Goal: Task Accomplishment & Management: Complete application form

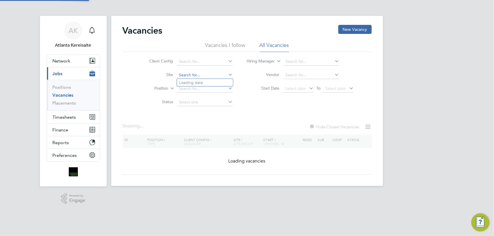
click at [207, 74] on input at bounding box center [205, 75] width 56 height 8
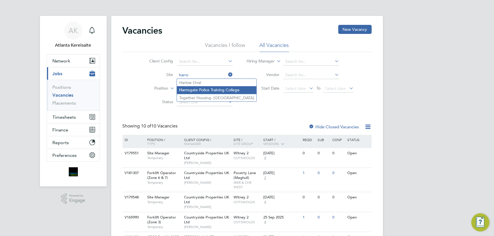
click at [201, 87] on li "Harro gate Police Training College" at bounding box center [217, 90] width 80 height 8
type input "Harrogate Police Training College"
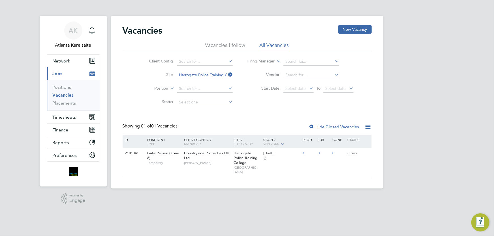
click at [227, 74] on icon at bounding box center [227, 75] width 0 height 8
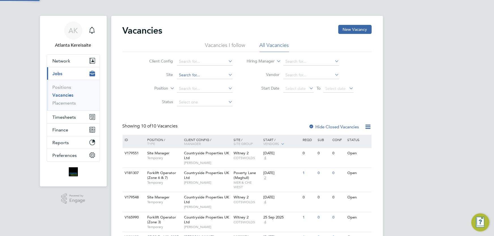
click at [196, 74] on input at bounding box center [205, 75] width 56 height 8
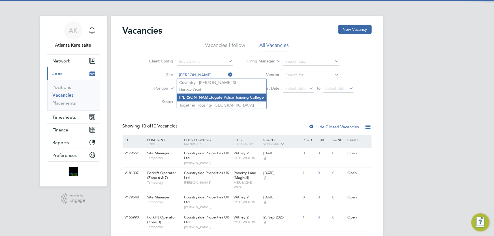
click at [214, 96] on li "Harr ogate Police Training College" at bounding box center [221, 98] width 89 height 8
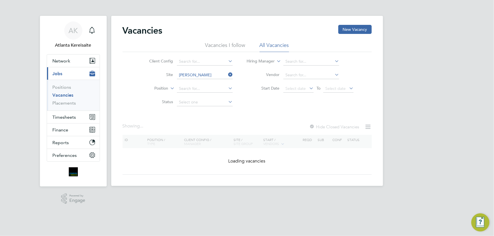
type input "Harrogate Police Training College"
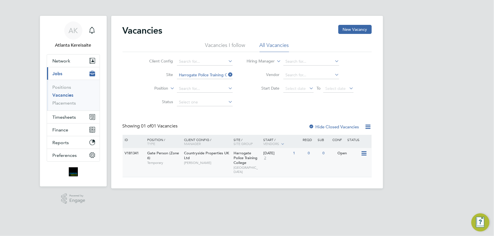
click at [206, 161] on span "[PERSON_NAME]" at bounding box center [207, 163] width 47 height 5
click at [69, 116] on span "Timesheets" at bounding box center [64, 117] width 23 height 5
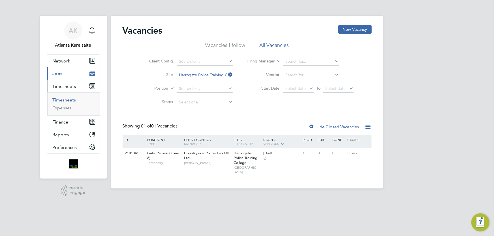
click at [65, 100] on link "Timesheets" at bounding box center [64, 99] width 23 height 5
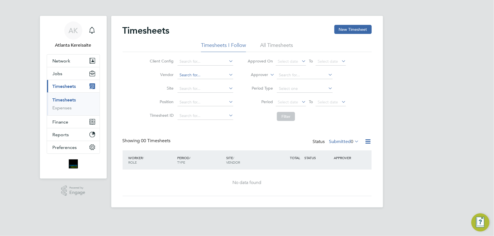
click at [188, 75] on input at bounding box center [205, 75] width 56 height 8
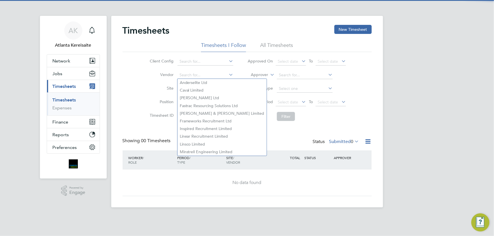
click at [155, 83] on li "Site" at bounding box center [190, 89] width 99 height 14
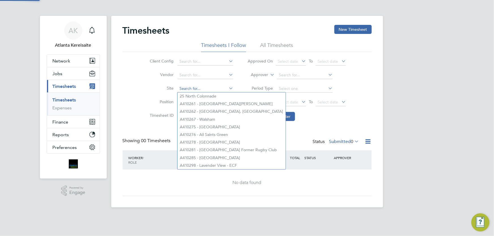
click at [184, 88] on input at bounding box center [205, 89] width 56 height 8
click at [148, 96] on li "Position" at bounding box center [190, 103] width 99 height 14
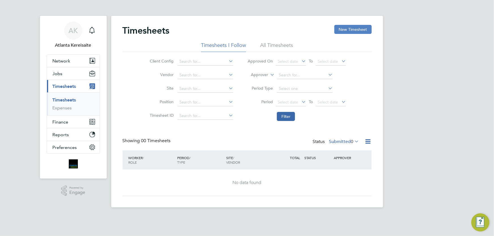
click at [363, 29] on button "New Timesheet" at bounding box center [352, 29] width 37 height 9
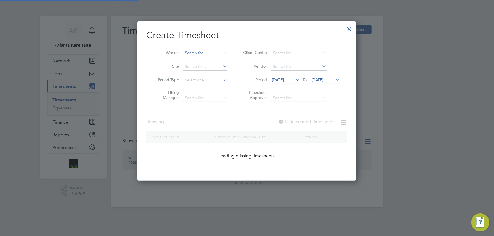
scroll to position [872, 219]
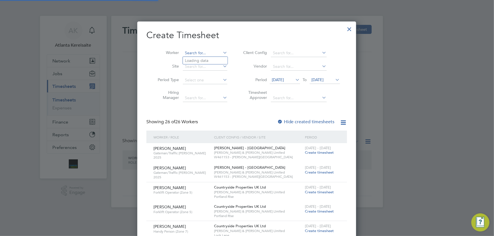
click at [185, 52] on input at bounding box center [205, 53] width 44 height 8
click at [219, 62] on b "Hew" at bounding box center [223, 60] width 8 height 5
type input "Gavin Hewson"
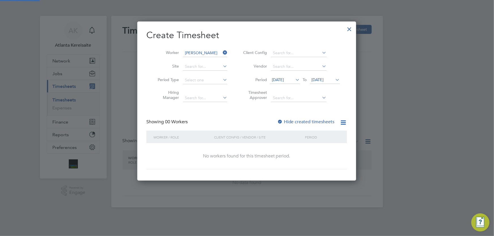
scroll to position [159, 219]
click at [283, 122] on div at bounding box center [280, 122] width 6 height 6
click at [293, 121] on label "Hide created timesheets" at bounding box center [305, 122] width 57 height 6
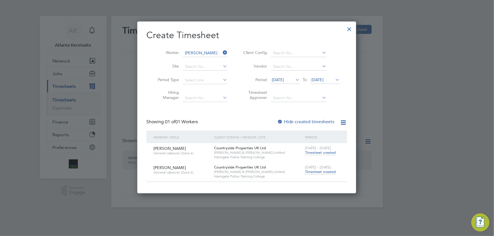
scroll to position [3, 3]
click at [328, 171] on span "Timesheet created" at bounding box center [320, 171] width 31 height 5
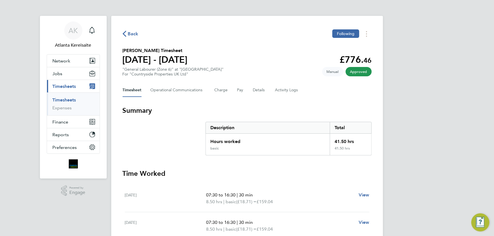
click at [132, 35] on span "Back" at bounding box center [133, 34] width 10 height 7
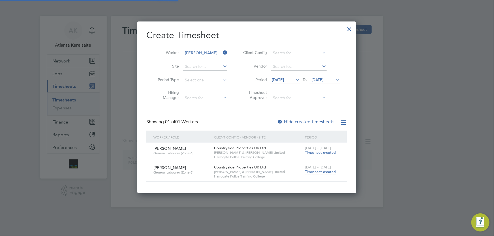
scroll to position [172, 219]
click at [350, 29] on div at bounding box center [349, 28] width 10 height 10
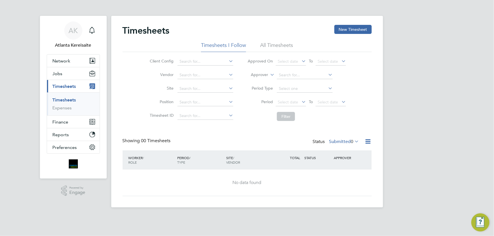
click at [221, 34] on div "Timesheets New Timesheet" at bounding box center [247, 33] width 249 height 17
click at [151, 33] on h2 "Timesheets" at bounding box center [146, 30] width 47 height 11
click at [214, 32] on div "Timesheets New Timesheet" at bounding box center [247, 33] width 249 height 17
click at [288, 30] on div "Timesheets New Timesheet" at bounding box center [247, 33] width 249 height 17
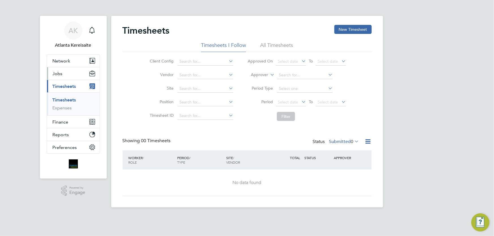
click at [70, 72] on button "Jobs" at bounding box center [73, 73] width 53 height 12
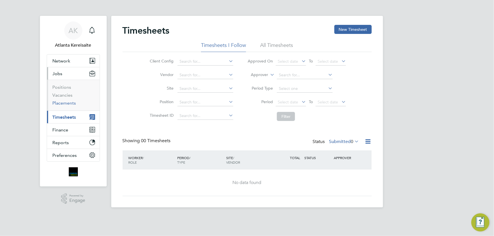
click at [68, 103] on link "Placements" at bounding box center [64, 102] width 23 height 5
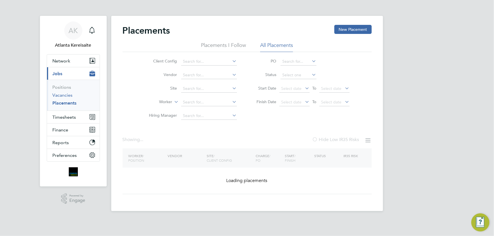
click at [66, 96] on link "Vacancies" at bounding box center [63, 95] width 20 height 5
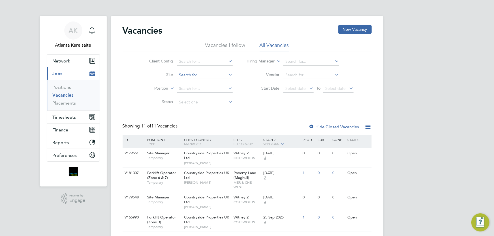
click at [195, 73] on input at bounding box center [205, 75] width 56 height 8
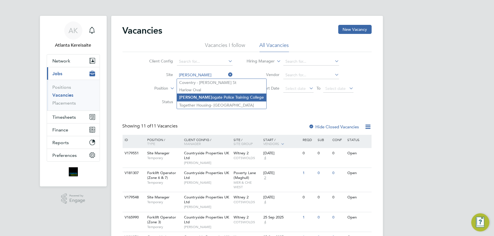
click at [209, 96] on li "Harr ogate Police Training College" at bounding box center [221, 98] width 89 height 8
type input "Harrogate Police Training College"
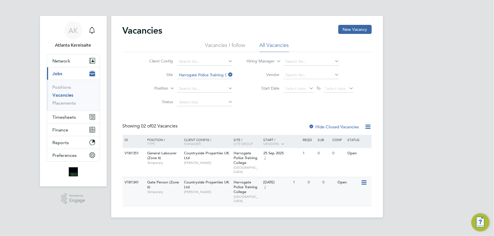
click at [213, 192] on span "[PERSON_NAME]" at bounding box center [207, 192] width 47 height 5
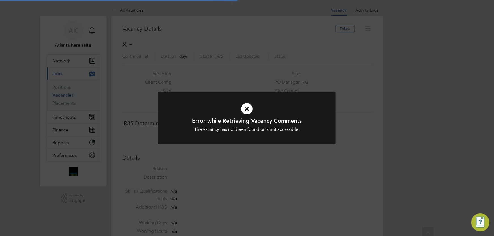
scroll to position [17, 130]
click at [269, 178] on div "Error while Retrieving Vacancy Comments The vacancy has not been found or is no…" at bounding box center [247, 118] width 494 height 236
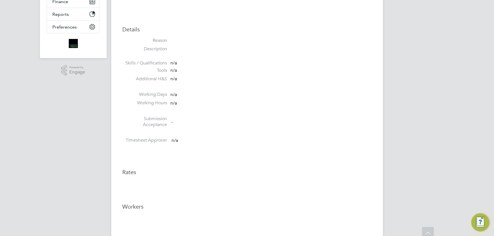
scroll to position [0, 0]
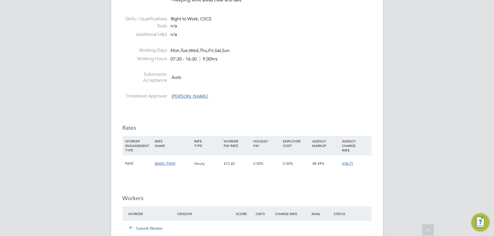
scroll to position [360, 0]
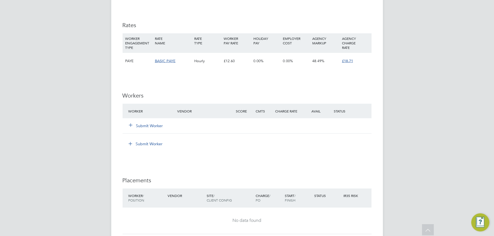
click at [142, 126] on button "Submit Worker" at bounding box center [146, 126] width 34 height 6
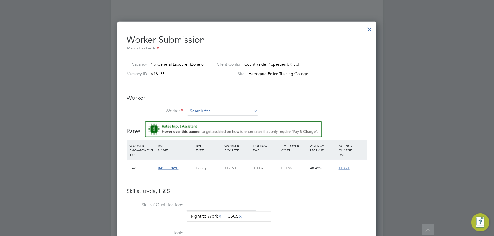
click at [199, 112] on input at bounding box center [223, 111] width 70 height 8
click at [371, 25] on div at bounding box center [369, 28] width 10 height 10
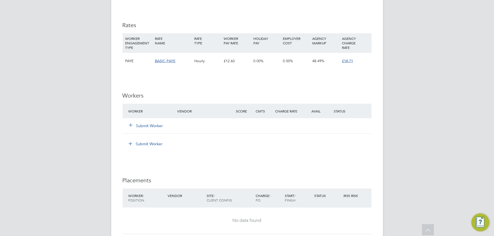
click at [146, 124] on button "Submit Worker" at bounding box center [146, 126] width 34 height 6
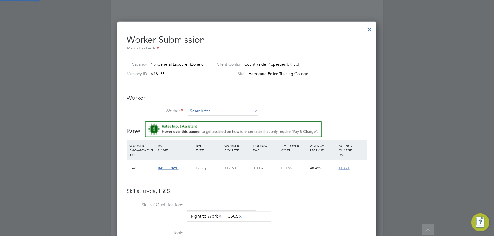
click at [201, 111] on input at bounding box center [223, 111] width 70 height 8
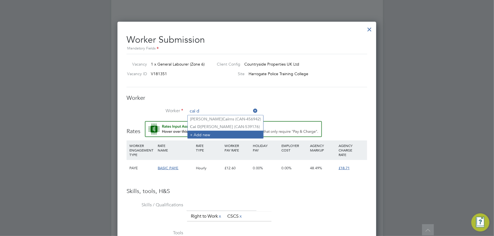
type input "cai d"
click at [211, 131] on li "+ Add new" at bounding box center [226, 135] width 76 height 8
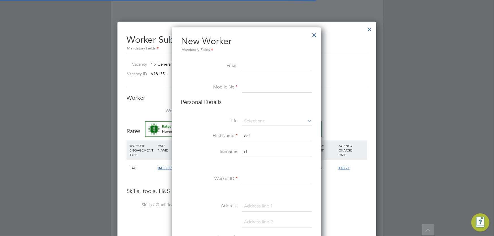
scroll to position [477, 150]
click at [315, 35] on div at bounding box center [314, 34] width 10 height 10
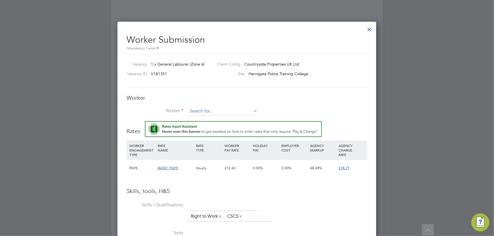
click at [214, 110] on input at bounding box center [223, 111] width 70 height 8
click at [204, 121] on li "Cai Dav ey (CAN-539176)" at bounding box center [223, 119] width 70 height 8
type input "Cai Davey (CAN-539176)"
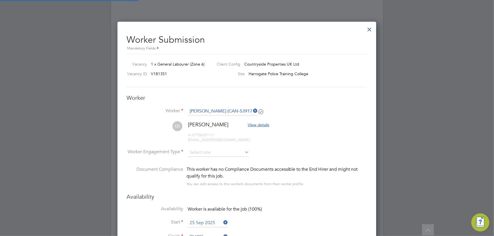
scroll to position [488, 259]
click at [202, 153] on input at bounding box center [218, 153] width 61 height 8
click at [206, 160] on li "Contract" at bounding box center [219, 159] width 62 height 7
type input "Contract"
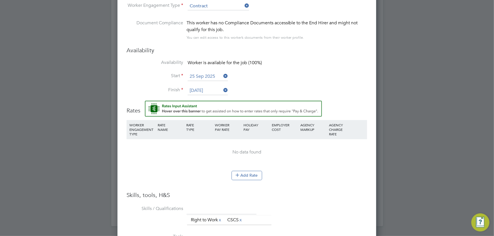
click at [244, 178] on button "Add Rate" at bounding box center [246, 175] width 31 height 9
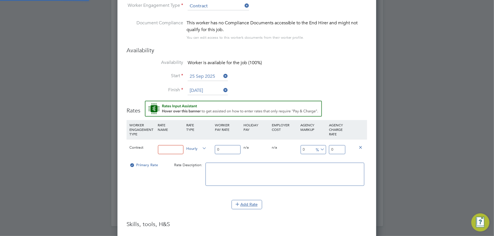
scroll to position [542, 259]
click at [171, 151] on input at bounding box center [171, 149] width 26 height 9
type input "basic"
drag, startPoint x: 225, startPoint y: 150, endPoint x: 216, endPoint y: 150, distance: 8.8
click at [216, 150] on input "0" at bounding box center [228, 149] width 26 height 9
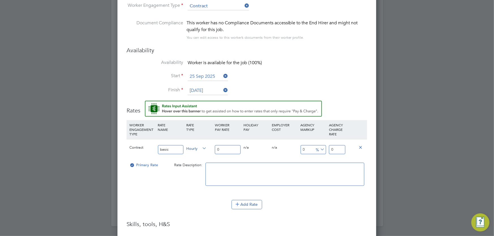
type input "1"
type input "16"
type input "16.4"
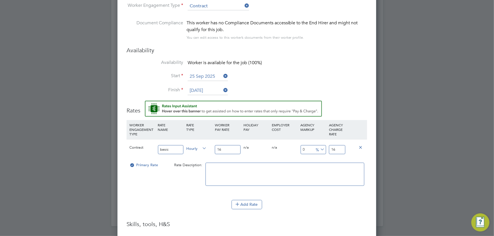
type input "16.4"
type input "16.45"
click at [339, 151] on input "16.45" at bounding box center [337, 149] width 16 height 9
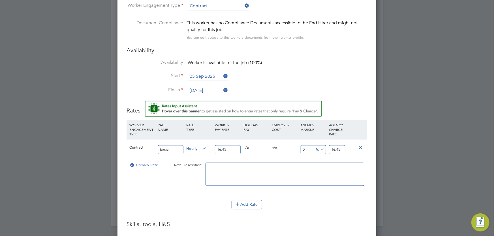
click at [339, 151] on input "16.45" at bounding box center [337, 149] width 16 height 9
type input "-93.9209726443769"
type input "1"
type input "9.422492401215806"
type input "18"
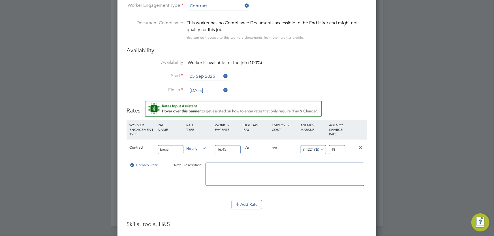
type input "13.677811550151976"
type input "18.7"
type input "13.738601823708207"
type input "18.71"
click at [240, 173] on textarea at bounding box center [284, 174] width 159 height 23
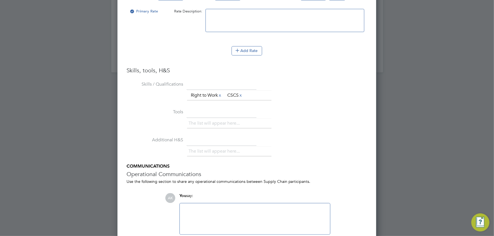
scroll to position [687, 0]
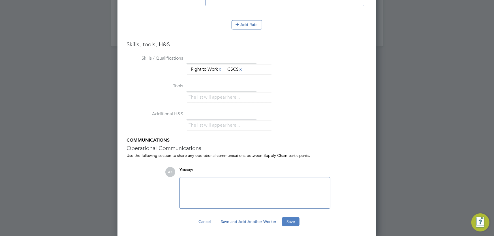
click at [291, 221] on button "Save" at bounding box center [291, 221] width 18 height 9
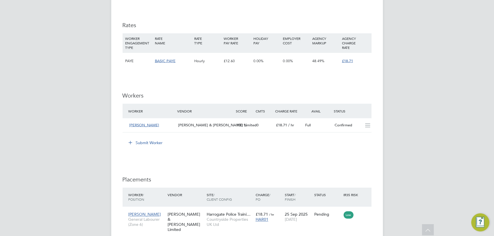
scroll to position [489, 0]
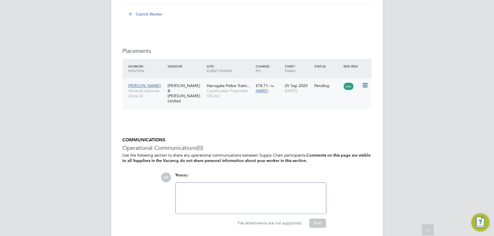
click at [365, 85] on icon at bounding box center [365, 85] width 6 height 7
click at [318, 122] on li "Start" at bounding box center [339, 121] width 58 height 8
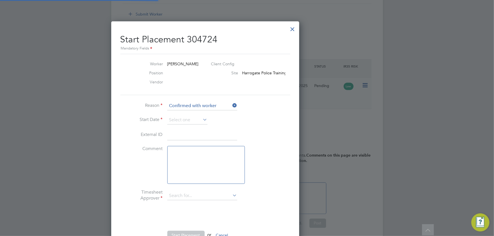
type input "Nathan Lunn"
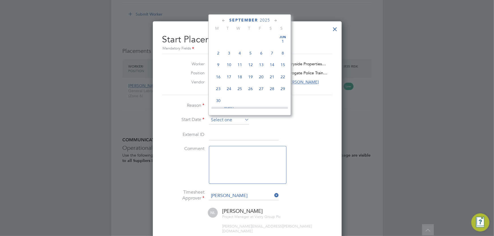
scroll to position [205, 0]
click at [226, 117] on input at bounding box center [229, 120] width 40 height 8
click at [249, 64] on span "25" at bounding box center [250, 63] width 11 height 11
type input "25 Sep 2025"
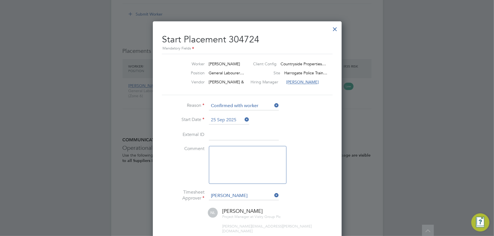
scroll to position [535, 0]
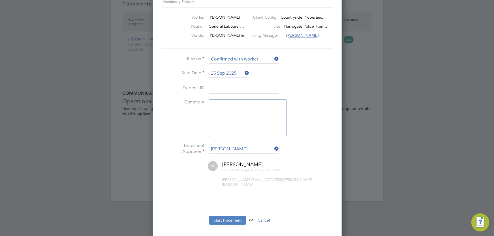
click at [231, 216] on button "Start Placement" at bounding box center [227, 220] width 37 height 9
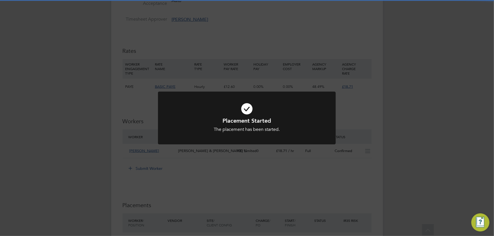
click at [144, 207] on div "Placement Started The placement has been started. Cancel Okay" at bounding box center [247, 118] width 494 height 236
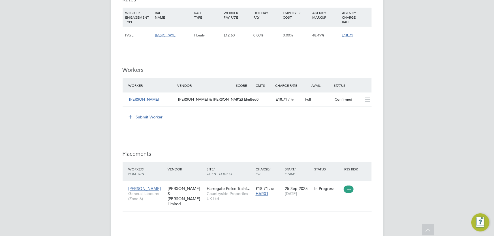
scroll to position [503, 0]
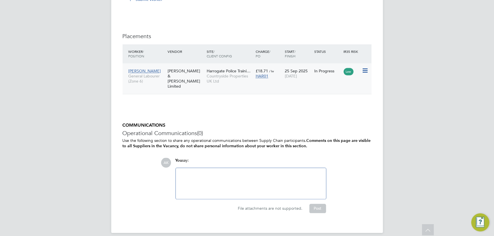
click at [138, 71] on span "[PERSON_NAME]" at bounding box center [144, 71] width 33 height 5
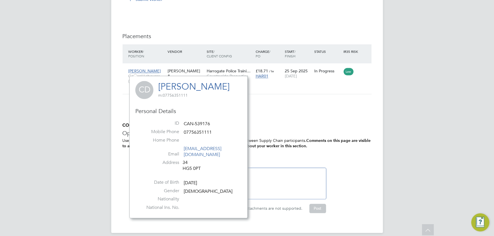
click at [198, 82] on link "[PERSON_NAME]" at bounding box center [193, 86] width 71 height 11
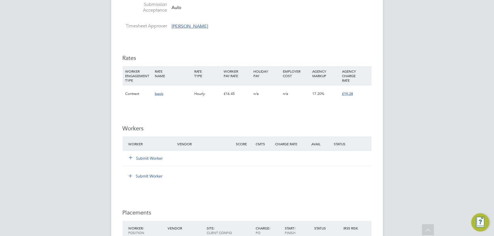
click at [152, 158] on button "Submit Worker" at bounding box center [146, 159] width 34 height 6
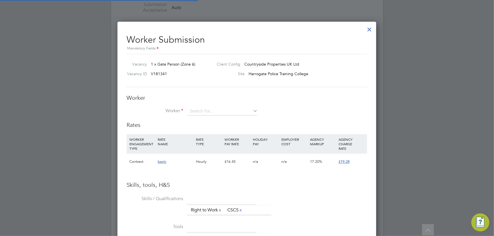
scroll to position [363, 259]
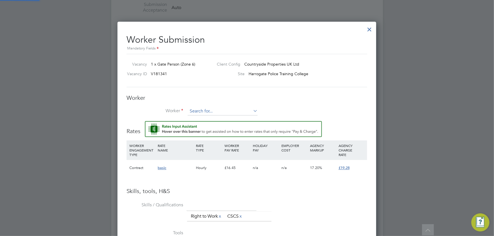
click at [207, 107] on input at bounding box center [223, 111] width 70 height 8
type input "unsal"
click at [211, 127] on li "+ Add new" at bounding box center [223, 127] width 70 height 8
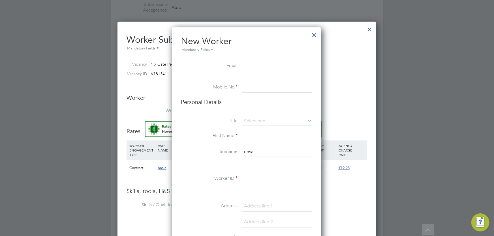
scroll to position [477, 150]
click at [253, 62] on input at bounding box center [277, 66] width 70 height 10
paste input "unsallale@gmail.com"
type input "unsallale@gmail.com"
click at [259, 87] on input at bounding box center [277, 88] width 70 height 10
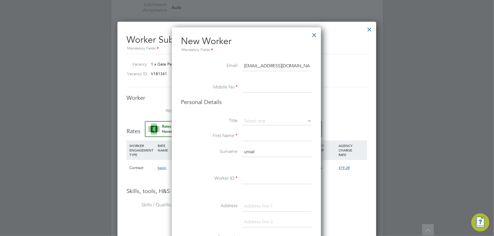
click at [259, 85] on input at bounding box center [277, 88] width 70 height 10
paste input "07366101011"
type input "07366101011"
drag, startPoint x: 255, startPoint y: 150, endPoint x: 215, endPoint y: 151, distance: 39.9
click at [215, 151] on li "Surname unsal" at bounding box center [246, 155] width 131 height 16
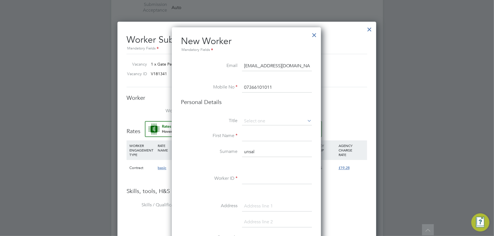
click at [249, 136] on input at bounding box center [277, 136] width 70 height 10
paste input "Unsal"
type input "Unsal"
drag, startPoint x: 241, startPoint y: 150, endPoint x: 113, endPoint y: 149, distance: 128.5
click at [138, 150] on div "All Vacancies Vacancy Activity Logs Vacancy Activity Logs All Vacancies Vacancy…" at bounding box center [247, 12] width 272 height 787
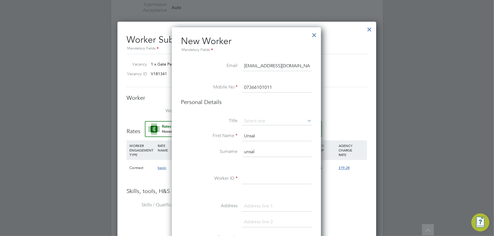
paste input "Lale"
type input "Lale"
click at [259, 180] on input at bounding box center [277, 180] width 70 height 10
paste input "CAN-501031"
type input "CAN-501031"
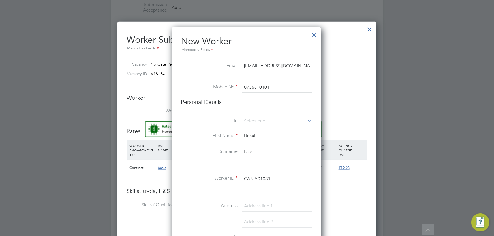
click at [270, 205] on input at bounding box center [277, 207] width 70 height 10
paste input "Flat 1 Oatlands Drive"
type input "Flat 1 Oatlands Drive"
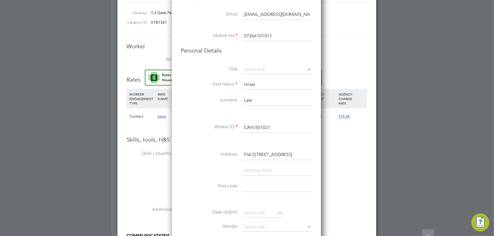
scroll to position [514, 0]
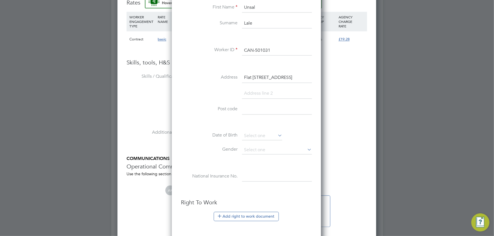
click at [248, 111] on input at bounding box center [277, 110] width 70 height 10
paste input "HG2 8JT"
type input "HG2 8JT"
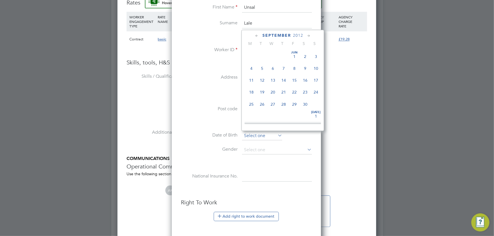
click at [257, 134] on input at bounding box center [262, 136] width 40 height 8
click at [301, 35] on span "2012" at bounding box center [298, 35] width 10 height 5
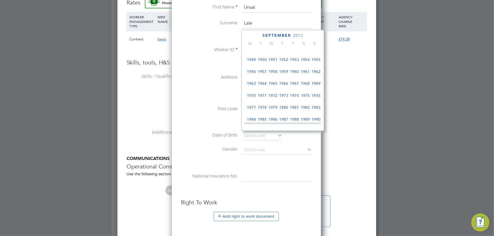
scroll to position [164, 0]
click at [261, 61] on span "1971" at bounding box center [262, 60] width 11 height 11
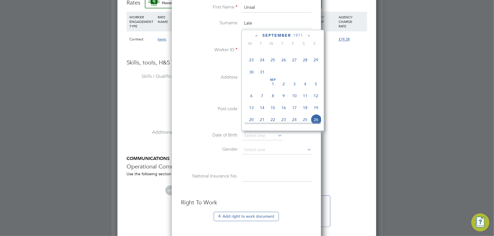
scroll to position [138, 0]
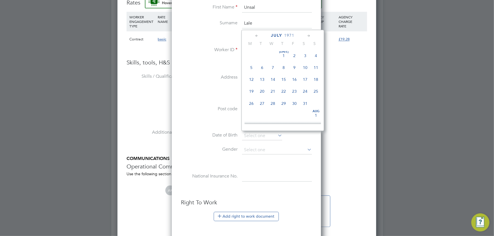
click at [284, 55] on span "Jul 1" at bounding box center [283, 55] width 11 height 11
type input "01 Jul 1971"
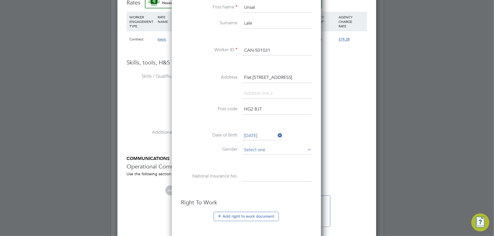
click at [255, 150] on input at bounding box center [277, 150] width 70 height 8
click at [250, 159] on li "Male" at bounding box center [277, 157] width 70 height 7
type input "Male"
click at [257, 173] on input at bounding box center [277, 177] width 70 height 10
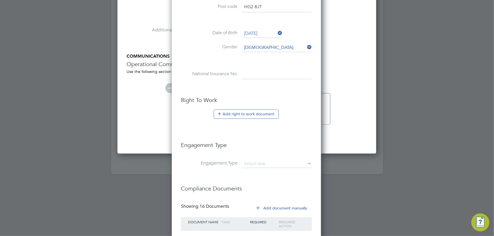
scroll to position [654, 0]
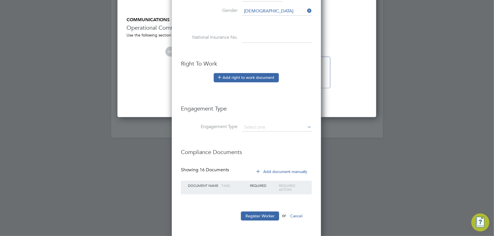
click at [250, 77] on button "Add right to work document" at bounding box center [246, 77] width 65 height 9
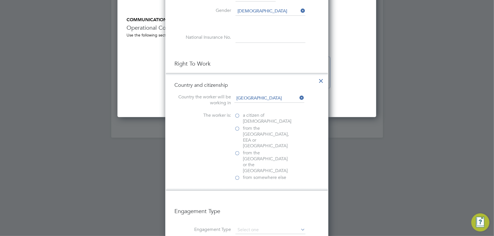
scroll to position [562, 163]
click at [260, 175] on span "from somewhere else" at bounding box center [264, 178] width 43 height 6
click at [0, 0] on input "from somewhere else" at bounding box center [0, 0] width 0 height 0
click at [257, 128] on span "from the EU, EEA or Switzerland" at bounding box center [267, 137] width 48 height 23
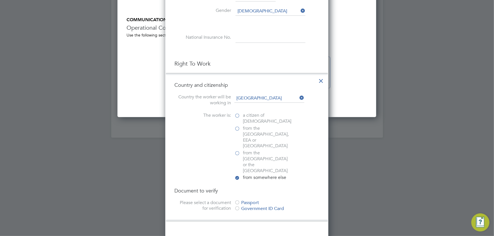
click at [0, 0] on input "from the EU, EEA or Switzerland" at bounding box center [0, 0] width 0 height 0
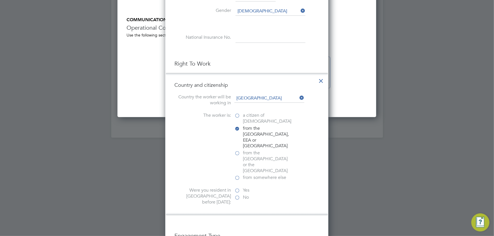
click at [237, 188] on label "Yes" at bounding box center [262, 191] width 57 height 6
click at [0, 0] on input "Yes" at bounding box center [0, 0] width 0 height 0
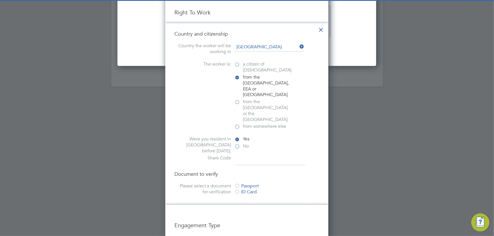
scroll to position [731, 0]
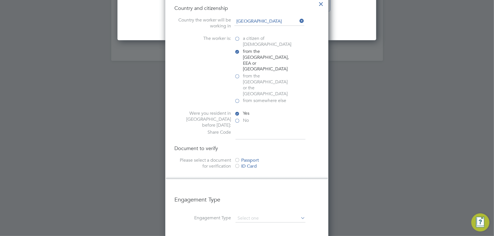
click at [250, 130] on input at bounding box center [270, 135] width 70 height 10
type input "w75z99668"
click at [252, 164] on div "ID Card" at bounding box center [276, 167] width 85 height 6
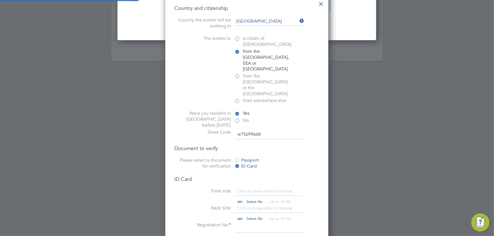
scroll to position [8, 70]
click at [246, 158] on div "Passport" at bounding box center [276, 161] width 85 height 6
click at [252, 188] on input "file" at bounding box center [259, 196] width 89 height 17
type input "C:\fakepath\eVISA usal.pdf"
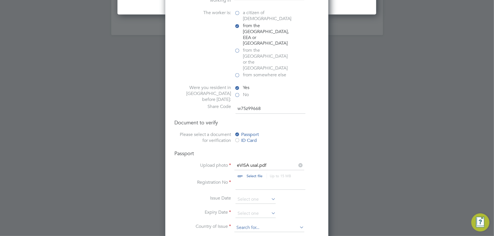
scroll to position [808, 0]
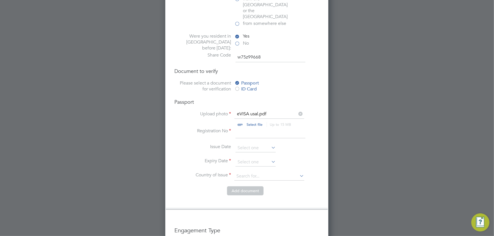
click at [246, 128] on input at bounding box center [270, 133] width 70 height 10
click at [252, 128] on input at bounding box center [270, 133] width 70 height 10
paste input "WE-MWW2D43-7F"
type input "WE-MWW2D43-7F"
click at [254, 144] on input at bounding box center [255, 148] width 40 height 8
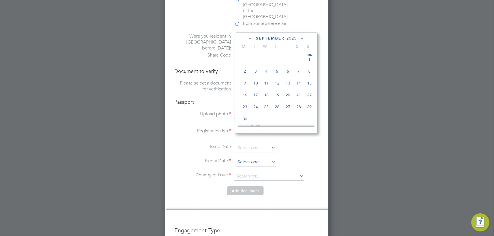
scroll to position [205, 0]
click at [254, 158] on input at bounding box center [255, 162] width 40 height 8
click at [292, 40] on span "2025" at bounding box center [291, 38] width 10 height 5
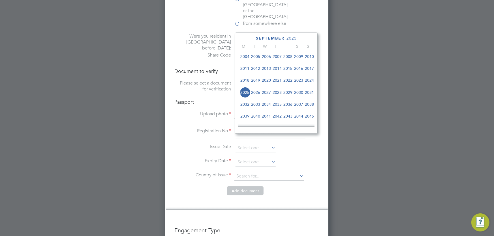
click at [255, 94] on span "2026" at bounding box center [255, 92] width 11 height 11
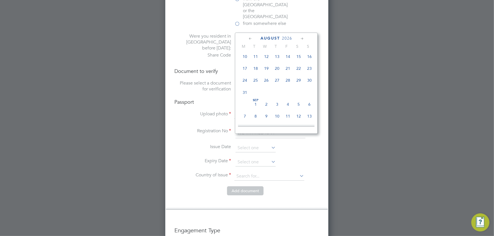
click at [251, 38] on icon at bounding box center [250, 39] width 5 height 6
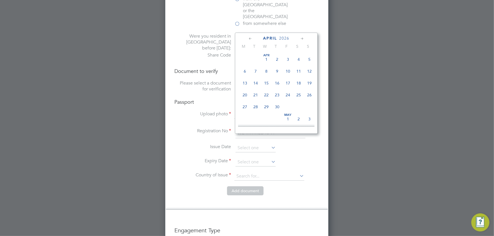
click at [251, 38] on icon at bounding box center [250, 39] width 5 height 6
click at [300, 39] on icon at bounding box center [301, 39] width 5 height 6
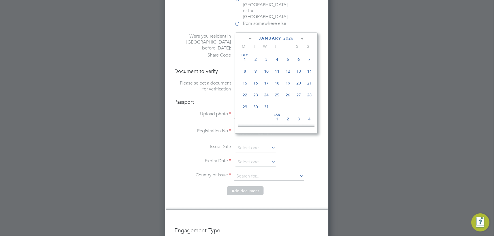
scroll to position [60, 0]
click at [300, 96] on span "24" at bounding box center [298, 94] width 11 height 11
type input "24 Jan 2026"
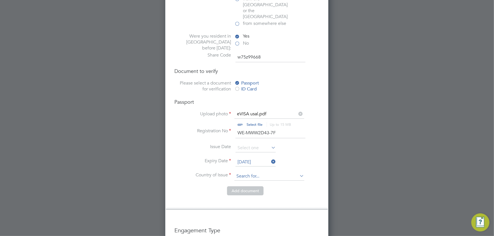
click at [260, 172] on input at bounding box center [269, 176] width 70 height 8
click at [270, 189] on li "Uni ted Kingdom" at bounding box center [287, 191] width 107 height 8
type input "United Kingdom"
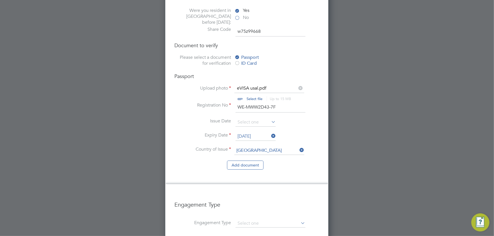
scroll to position [906, 0]
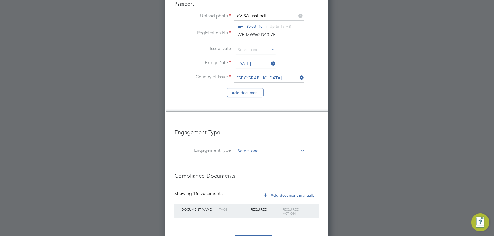
click at [260, 147] on input at bounding box center [270, 151] width 70 height 8
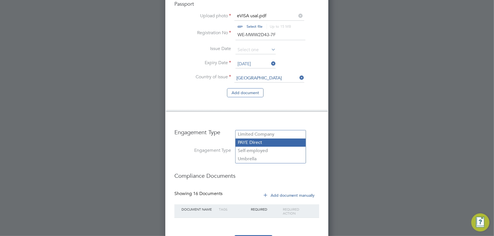
click at [267, 144] on li "PAYE Direct" at bounding box center [270, 143] width 70 height 8
type input "PAYE Direct"
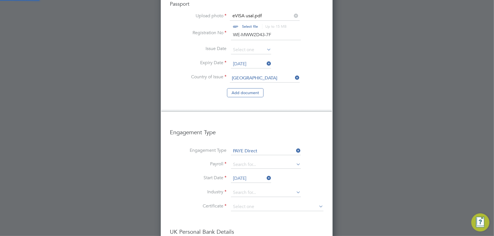
scroll to position [3, 3]
click at [256, 147] on input at bounding box center [266, 151] width 70 height 8
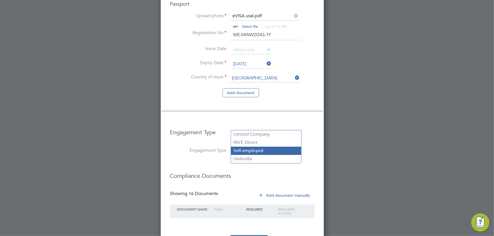
scroll to position [730, 163]
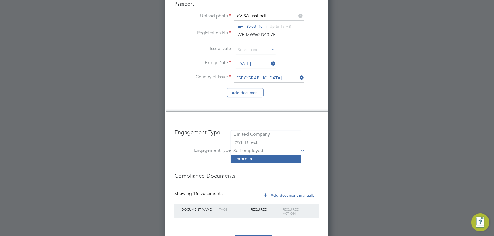
click at [252, 160] on li "Umbrella" at bounding box center [266, 159] width 70 height 8
type input "Umbrella"
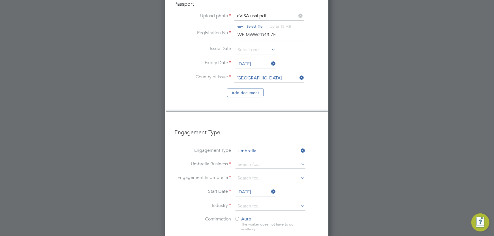
scroll to position [834, 163]
click at [252, 161] on input at bounding box center [270, 165] width 70 height 8
click at [267, 158] on li "Sa pphire DNP Limited" at bounding box center [270, 156] width 70 height 8
type input "Sapphire DNP Limited"
click at [253, 175] on input at bounding box center [270, 179] width 70 height 8
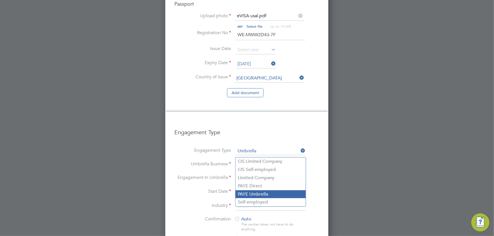
click at [258, 195] on li "PAYE Umbrella" at bounding box center [270, 194] width 70 height 8
type input "PAYE Umbrella"
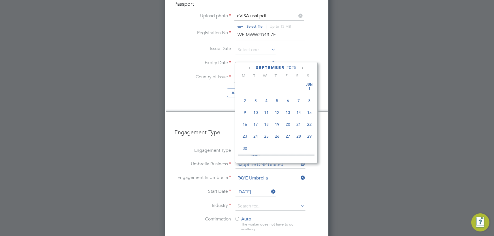
scroll to position [205, 0]
click at [242, 188] on input "26 Sep 2025" at bounding box center [255, 192] width 40 height 8
click at [243, 111] on span "22" at bounding box center [244, 111] width 11 height 11
type input "[DATE]"
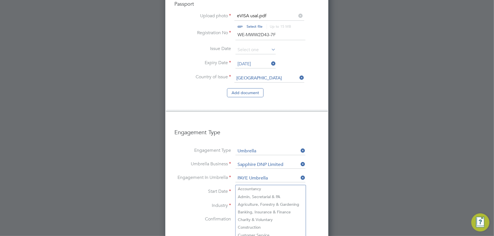
click at [259, 202] on input at bounding box center [270, 206] width 70 height 8
click at [248, 226] on li "Construction" at bounding box center [270, 228] width 70 height 8
type input "Construction"
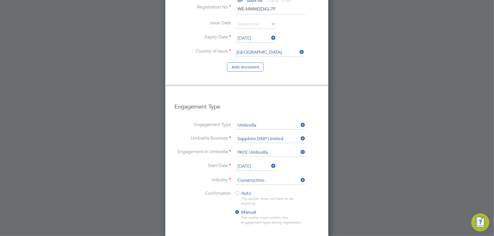
click at [246, 191] on span "Auto" at bounding box center [242, 194] width 17 height 6
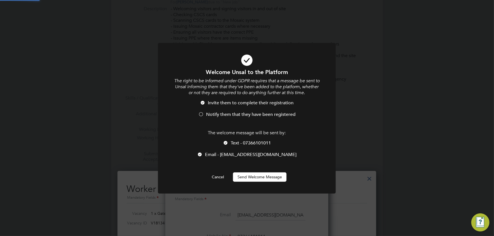
scroll to position [0, 0]
click at [226, 115] on span "Notify them that they have been registered" at bounding box center [250, 115] width 89 height 6
click at [237, 142] on span "Text - 07366101011" at bounding box center [251, 143] width 40 height 6
click at [266, 178] on button "Send Welcome Message" at bounding box center [259, 177] width 53 height 9
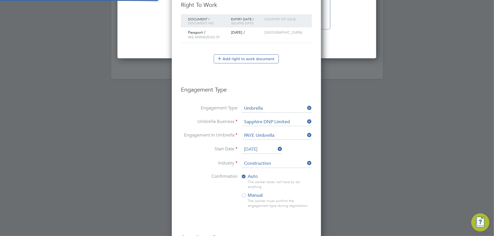
scroll to position [621, 150]
type input "Unsal Lale (CAN-501031)"
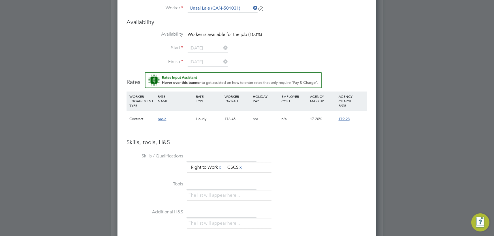
scroll to position [386, 0]
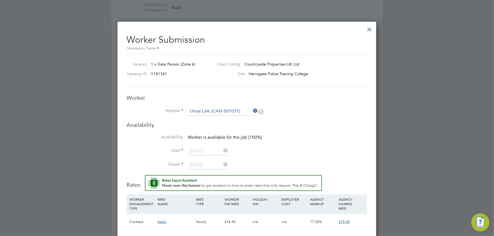
click at [252, 111] on icon at bounding box center [252, 111] width 0 height 8
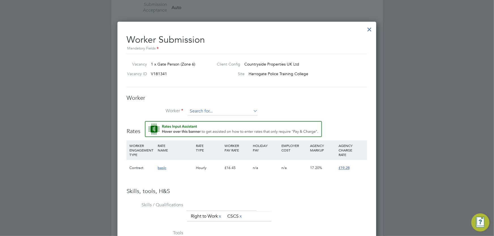
scroll to position [3, 3]
click at [230, 113] on input at bounding box center [223, 111] width 70 height 8
click at [229, 117] on li "Unsal Lale (CAN-501031)" at bounding box center [223, 119] width 70 height 8
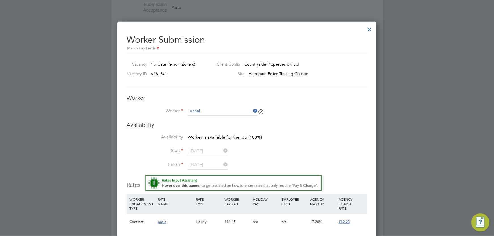
type input "Unsal Lale (CAN-501031)"
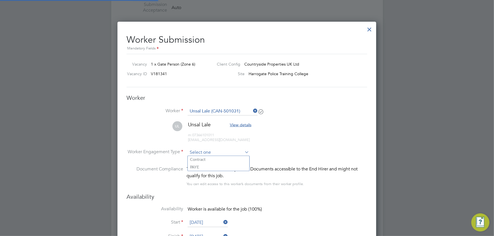
click at [204, 154] on input at bounding box center [218, 153] width 61 height 8
click at [208, 159] on li "Contract" at bounding box center [219, 159] width 62 height 7
type input "Contract"
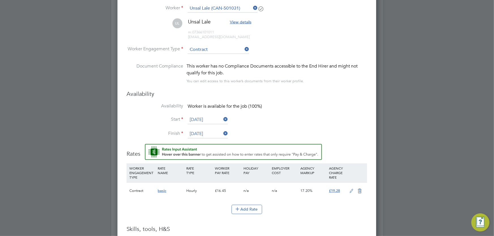
click at [351, 191] on icon at bounding box center [351, 191] width 7 height 5
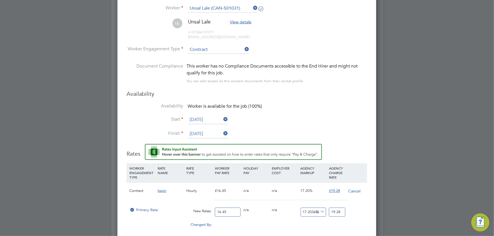
click at [233, 211] on input "16.45" at bounding box center [228, 212] width 26 height 9
click at [259, 224] on div "0.00" at bounding box center [256, 223] width 29 height 6
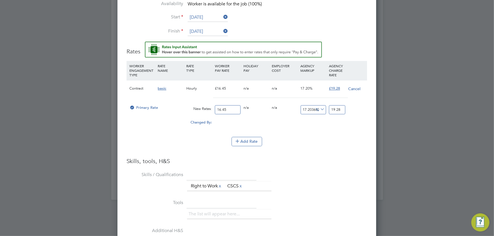
drag, startPoint x: 233, startPoint y: 108, endPoint x: 206, endPoint y: 108, distance: 26.9
click at [206, 108] on div "Primary Rate New Rates: 16.45 0 n/a 0 n/a 17.203647416413375 2.83 % 19.28" at bounding box center [246, 109] width 241 height 15
type input "1"
type input "1.1720364741641338"
type input "17"
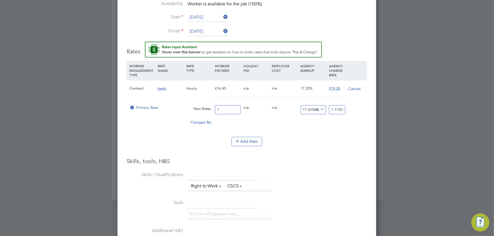
type input "19.924620060790275"
type input "17"
drag, startPoint x: 332, startPoint y: 108, endPoint x: 366, endPoint y: 109, distance: 34.3
click at [366, 109] on div "Primary Rate New Rates: 17 0 n/a 0 n/a 17.203647416413375 2.924620060790275 % 1…" at bounding box center [246, 109] width 241 height 15
type input "-35.294117647058826"
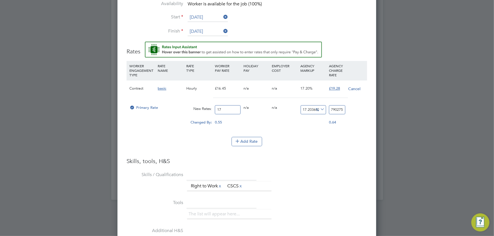
type input "11"
type input "600"
type input "119"
type input "601.1764705882352"
type input "119.2"
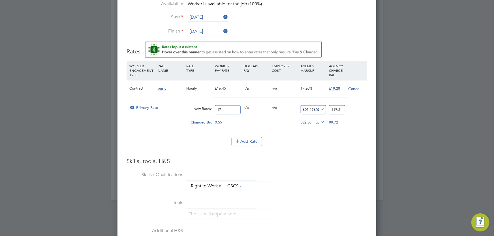
type input "601.6470588235294"
click at [338, 109] on input "119.28" at bounding box center [337, 109] width 16 height 9
type input "119.28"
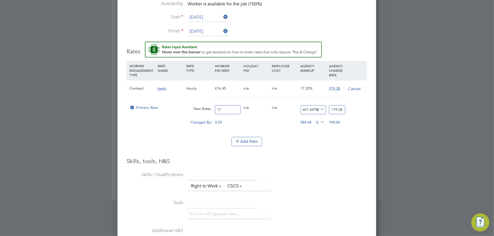
click at [225, 106] on input "17" at bounding box center [228, 109] width 26 height 9
type input "17.2"
type input "120.68329411764705"
type input "17.28"
type input "121.24461176470588"
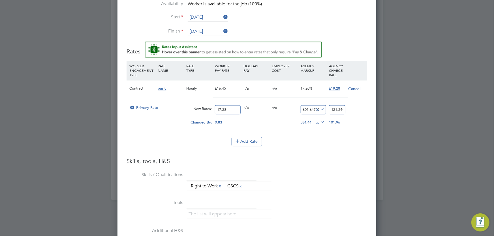
type input "17.28"
click at [335, 109] on input "121.24461176470588" at bounding box center [337, 109] width 16 height 9
type input "-94.21296296296296"
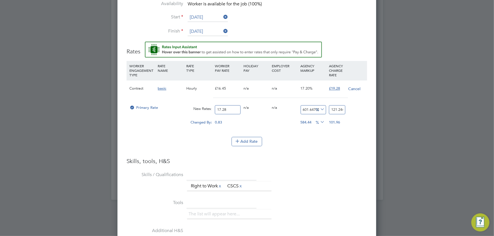
type input "1"
type input "9.953703703703704"
type input "19"
type input "11.11111111111111"
type input "19.2"
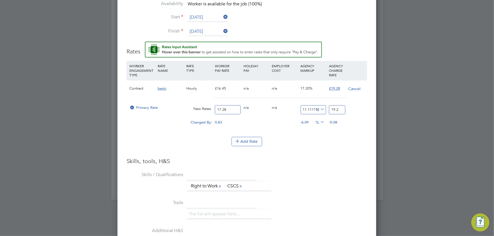
type input "11.574074074074074"
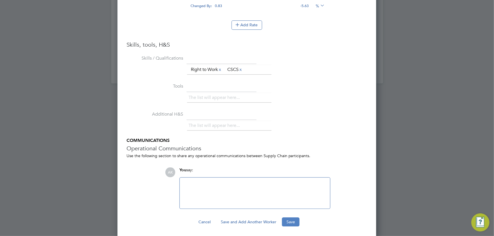
type input "19.28"
click at [291, 219] on button "Save" at bounding box center [291, 222] width 18 height 9
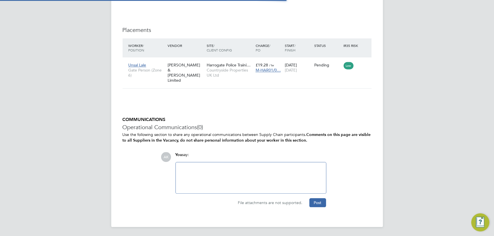
scroll to position [386, 0]
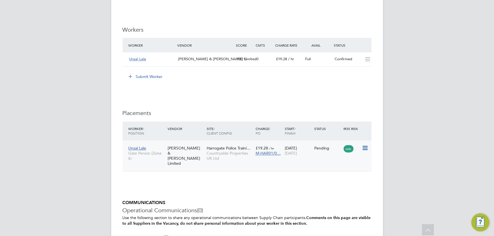
click at [365, 146] on icon at bounding box center [365, 148] width 6 height 7
click at [317, 183] on li "Start" at bounding box center [339, 184] width 58 height 8
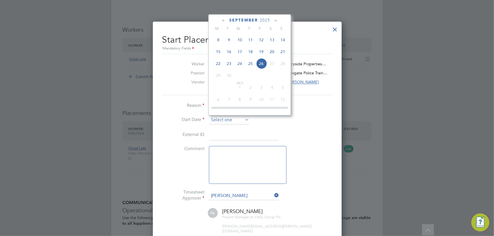
click at [220, 119] on input at bounding box center [229, 120] width 40 height 8
click at [218, 63] on span "22" at bounding box center [218, 63] width 11 height 11
type input "[DATE]"
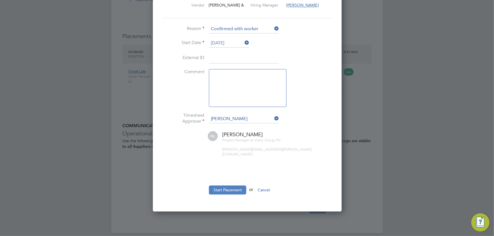
click at [230, 186] on button "Start Placement" at bounding box center [227, 190] width 37 height 9
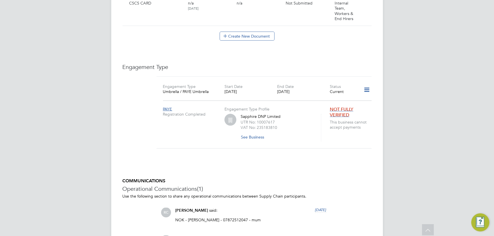
scroll to position [252, 0]
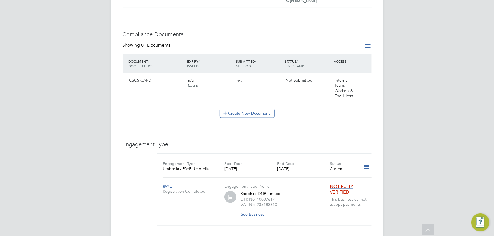
click at [369, 161] on icon at bounding box center [367, 167] width 10 height 13
click at [323, 179] on li "Edit Engagement Type" at bounding box center [337, 178] width 65 height 8
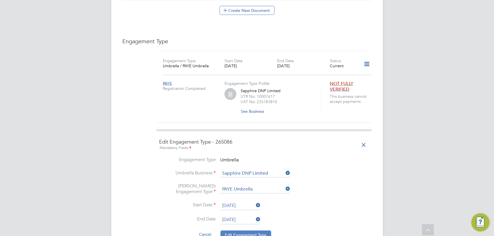
scroll to position [381, 0]
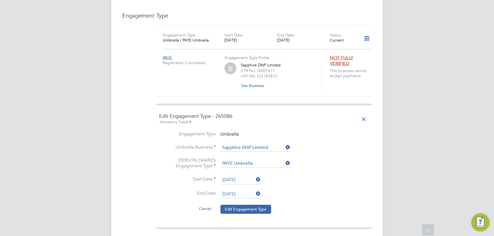
click at [226, 190] on input "[DATE]" at bounding box center [240, 194] width 40 height 8
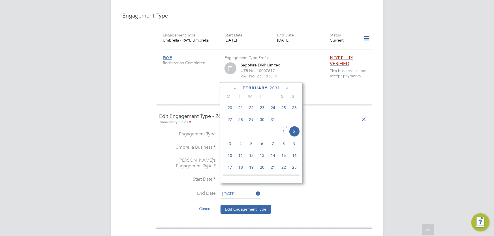
click at [234, 87] on icon at bounding box center [235, 88] width 5 height 6
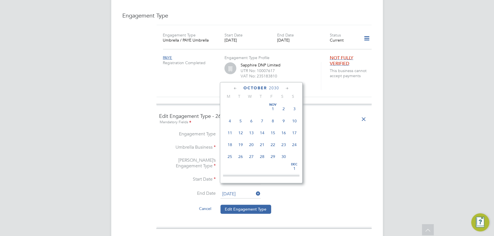
scroll to position [0, 0]
click at [234, 87] on icon at bounding box center [235, 88] width 5 height 6
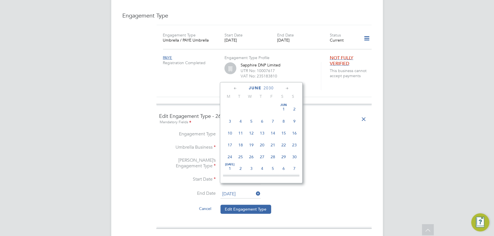
click at [234, 87] on icon at bounding box center [235, 88] width 5 height 6
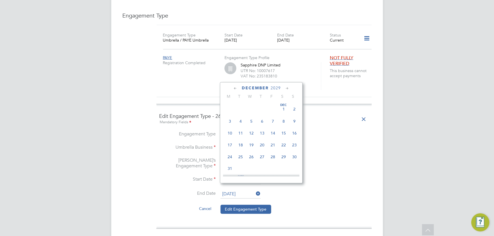
click at [234, 87] on icon at bounding box center [235, 88] width 5 height 6
click at [278, 85] on div "[DATE] M T W T F S S [DATE] 2 3 4 5 6 7 8 9 10 11 12 13 14 15 16 17 18 19 20 21…" at bounding box center [261, 132] width 83 height 101
click at [276, 88] on span "2029" at bounding box center [274, 88] width 10 height 5
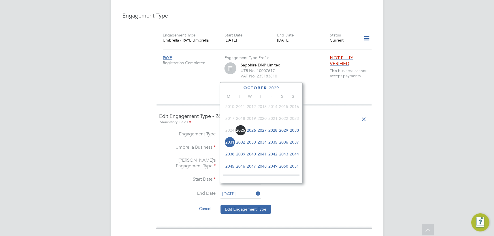
click at [241, 132] on span "2025" at bounding box center [240, 130] width 11 height 11
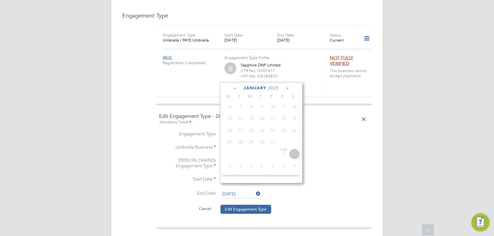
click at [284, 88] on icon at bounding box center [286, 88] width 5 height 6
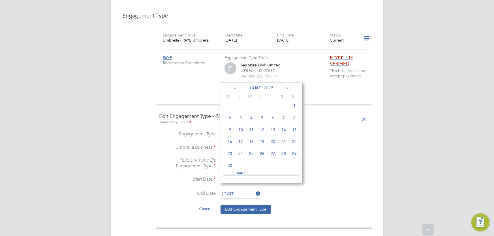
click at [234, 89] on icon at bounding box center [235, 88] width 5 height 6
click at [285, 89] on icon at bounding box center [286, 88] width 5 height 6
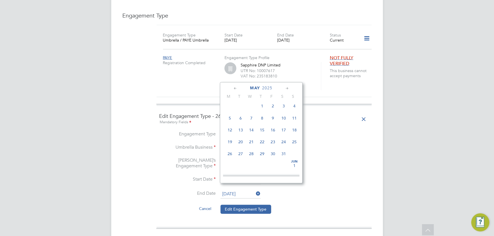
click at [285, 89] on icon at bounding box center [286, 88] width 5 height 6
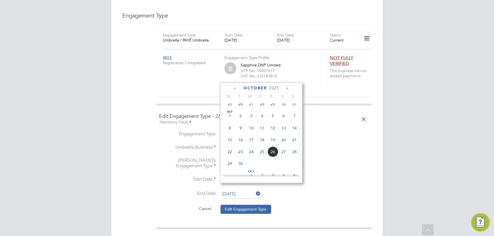
scroll to position [686, 0]
click at [235, 88] on icon at bounding box center [235, 88] width 5 height 6
click at [293, 131] on span "21" at bounding box center [294, 128] width 11 height 11
type input "[DATE]"
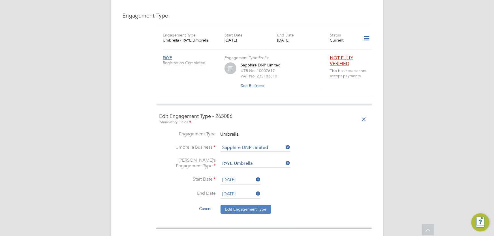
click at [242, 205] on button "Edit Engagement Type" at bounding box center [245, 209] width 51 height 9
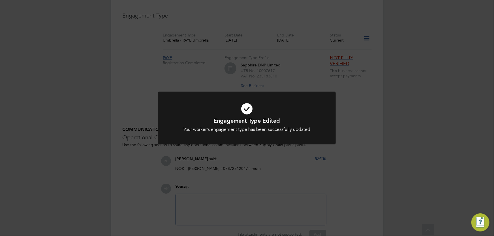
drag, startPoint x: 380, startPoint y: 183, endPoint x: 370, endPoint y: 155, distance: 29.8
click at [379, 183] on div "Engagement Type Edited Your worker's engagement type has been successfully upda…" at bounding box center [247, 118] width 494 height 236
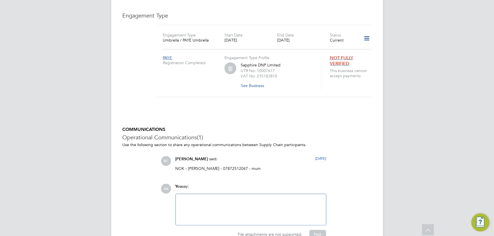
click at [366, 32] on icon at bounding box center [367, 38] width 10 height 13
click at [328, 57] on li "Add Engagement Type" at bounding box center [337, 57] width 65 height 8
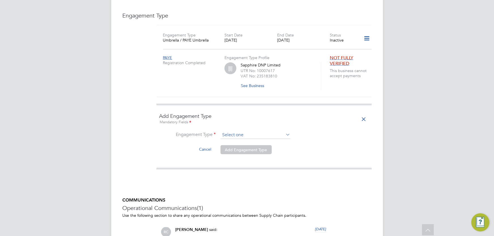
click at [232, 131] on input at bounding box center [255, 135] width 70 height 8
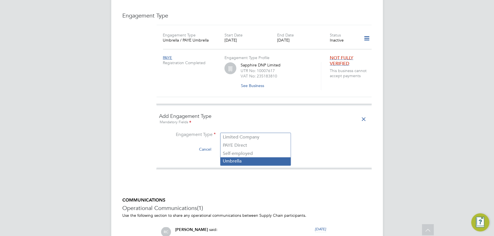
click at [243, 160] on li "Umbrella" at bounding box center [255, 162] width 70 height 8
type input "Umbrella"
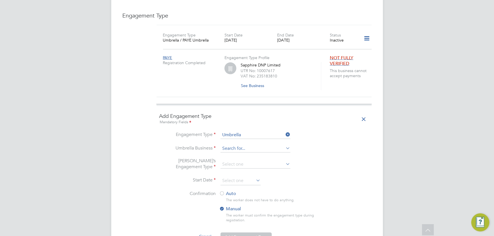
click at [241, 145] on input at bounding box center [255, 149] width 70 height 8
click at [256, 154] on li "Work r Umbrella Limited" at bounding box center [258, 151] width 77 height 8
type input "Workr Umbrella Limited"
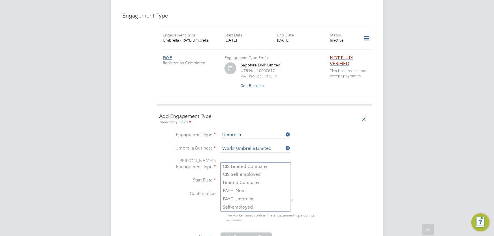
click at [229, 161] on input at bounding box center [255, 165] width 70 height 8
click at [237, 199] on li "PAYE Umbrella" at bounding box center [255, 200] width 70 height 8
type input "PAYE Umbrella"
click at [235, 177] on input at bounding box center [240, 181] width 40 height 8
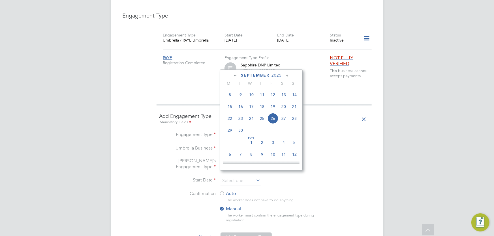
click at [227, 119] on span "22" at bounding box center [229, 118] width 11 height 11
type input "[DATE]"
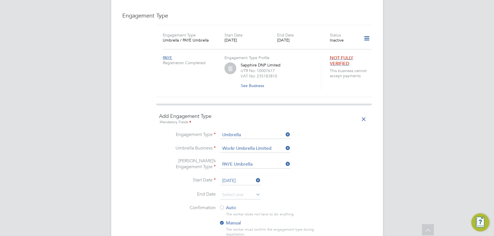
drag, startPoint x: 228, startPoint y: 203, endPoint x: 235, endPoint y: 212, distance: 11.5
click at [228, 205] on label "Auto" at bounding box center [270, 208] width 102 height 6
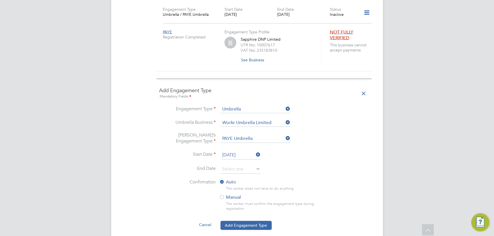
scroll to position [484, 0]
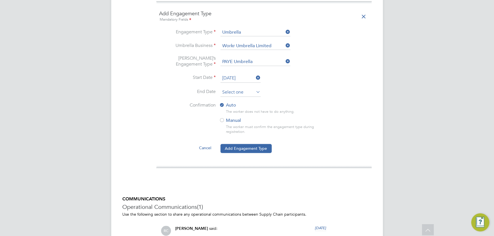
click at [235, 89] on input at bounding box center [240, 93] width 40 height 8
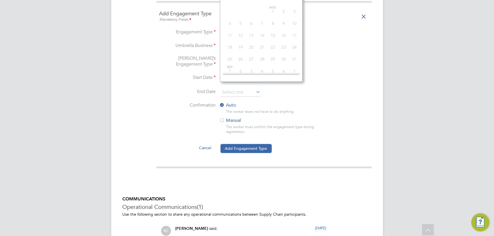
scroll to position [407, 0]
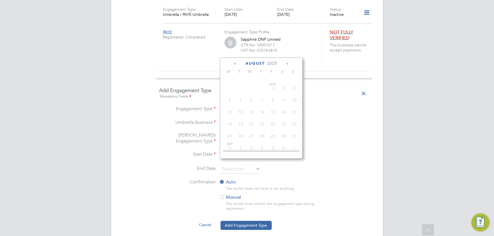
click at [269, 63] on span "2025" at bounding box center [272, 63] width 10 height 5
click at [298, 116] on span "2031" at bounding box center [294, 117] width 11 height 11
drag, startPoint x: 226, startPoint y: 130, endPoint x: 234, endPoint y: 134, distance: 8.5
click at [226, 130] on span "[DATE]" at bounding box center [229, 129] width 11 height 11
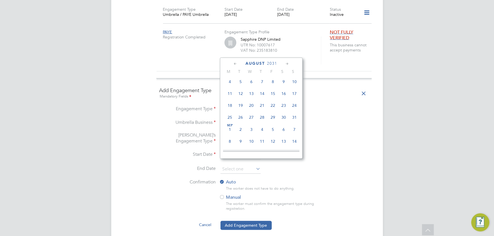
type input "[DATE]"
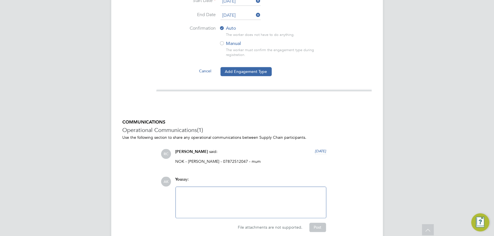
scroll to position [579, 0]
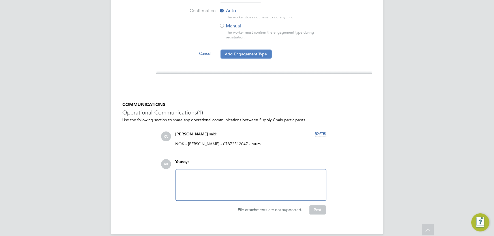
click at [242, 50] on button "Add Engagement Type" at bounding box center [245, 54] width 51 height 9
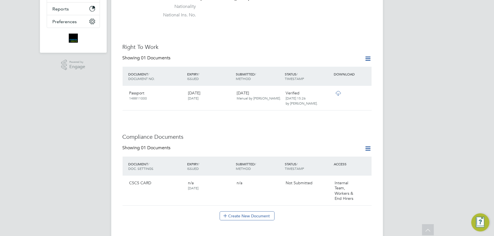
scroll to position [0, 0]
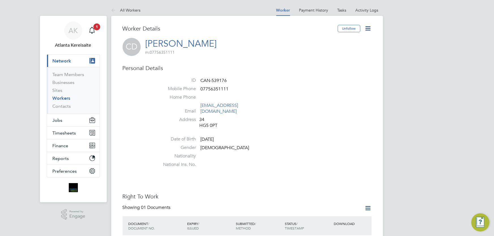
click at [303, 99] on li "Home Phone" at bounding box center [263, 99] width 215 height 8
